Goal: Check status: Check status

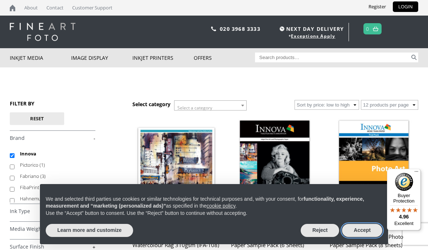
click at [365, 229] on button "Accept" at bounding box center [362, 230] width 40 height 13
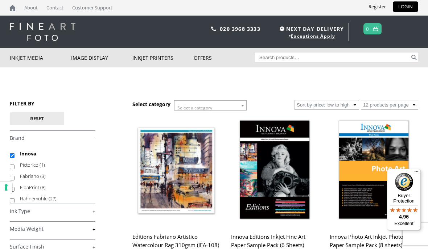
click at [406, 6] on link "LOGIN" at bounding box center [405, 6] width 25 height 11
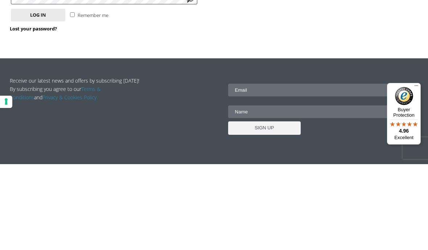
click at [84, 60] on input "Username or email address * Required" at bounding box center [104, 60] width 186 height 12
type input "[PERSON_NAME][EMAIL_ADDRESS][DOMAIN_NAME]"
click at [38, 100] on button "Log in" at bounding box center [38, 101] width 54 height 13
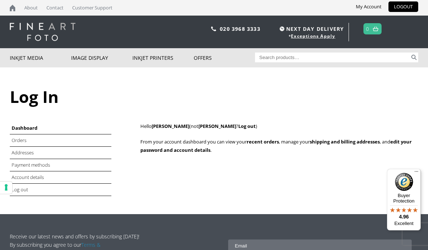
click at [369, 7] on link "My Account" at bounding box center [368, 6] width 37 height 11
click at [22, 140] on link "Orders" at bounding box center [19, 140] width 15 height 7
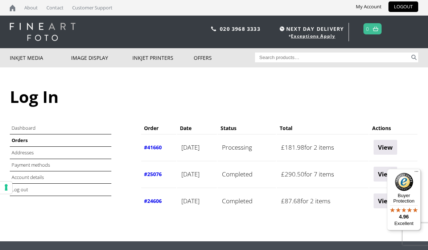
click at [395, 147] on link "View" at bounding box center [385, 147] width 24 height 15
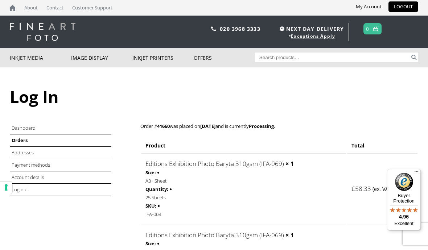
click at [400, 7] on link "LOGOUT" at bounding box center [403, 6] width 30 height 11
